Goal: Task Accomplishment & Management: Use online tool/utility

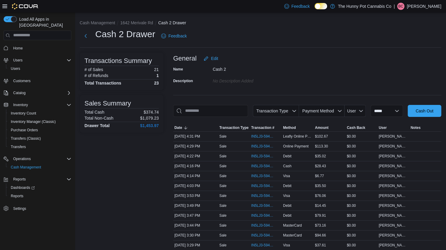
click at [18, 196] on div "Home Users Users Customers Catalog Inventory Inventory Count Inventory Manager …" at bounding box center [38, 128] width 68 height 171
click at [21, 194] on span "Reports" at bounding box center [17, 196] width 13 height 5
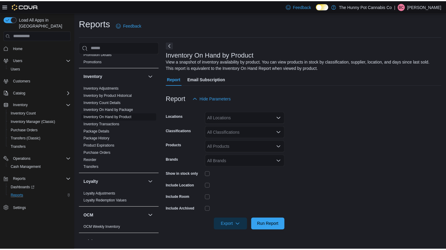
scroll to position [47, 0]
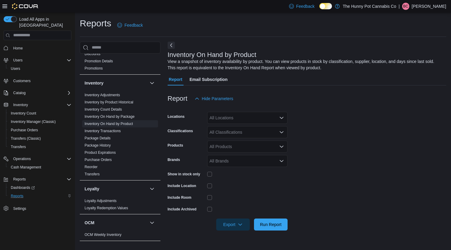
click at [235, 115] on div "All Locations" at bounding box center [247, 118] width 80 height 12
type input "****"
click at [235, 128] on span "1642 Merivale Rd" at bounding box center [236, 128] width 33 height 6
click at [287, 92] on div at bounding box center [306, 88] width 278 height 7
click at [255, 133] on div "All Classifications" at bounding box center [247, 132] width 80 height 12
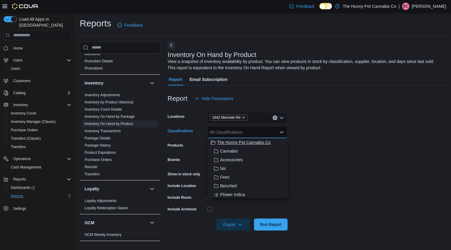
click at [249, 144] on span "The Hunny Pot Cannabis Co" at bounding box center [243, 142] width 53 height 6
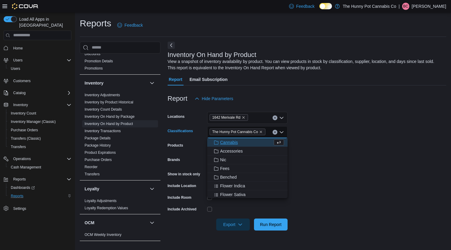
click at [374, 111] on div at bounding box center [306, 108] width 278 height 7
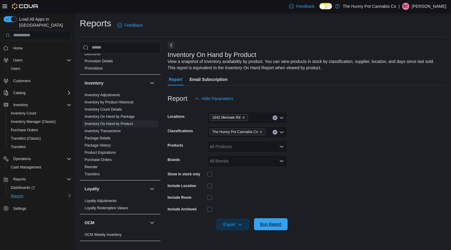
click at [265, 226] on span "Run Report" at bounding box center [271, 224] width 22 height 6
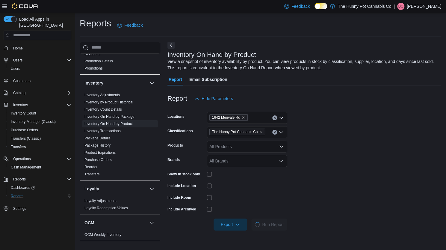
scroll to position [41, 0]
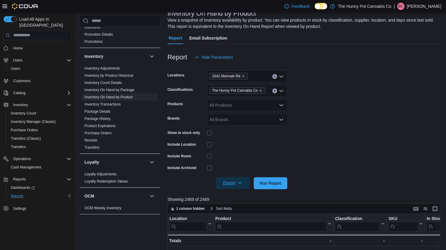
click at [238, 181] on icon "button" at bounding box center [240, 182] width 5 height 5
click at [241, 195] on span "Export to Excel" at bounding box center [233, 195] width 27 height 5
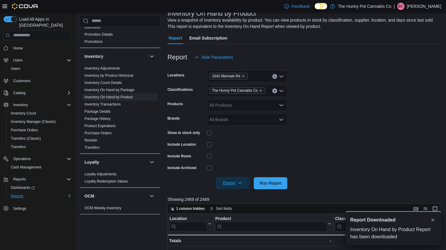
scroll to position [0, 0]
